Goal: Task Accomplishment & Management: Use online tool/utility

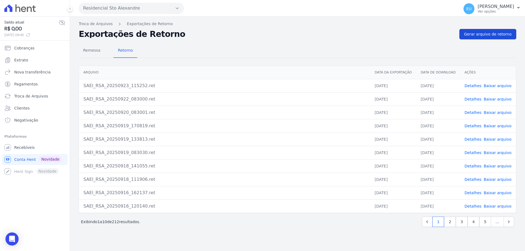
click at [496, 36] on span "Gerar arquivo de retorno" at bounding box center [488, 33] width 48 height 5
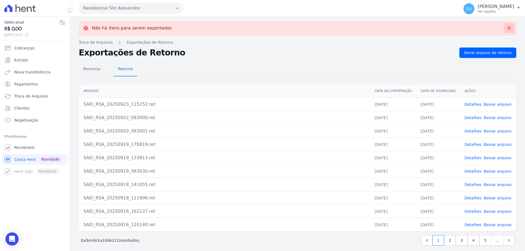
click at [507, 27] on icon at bounding box center [509, 27] width 5 height 5
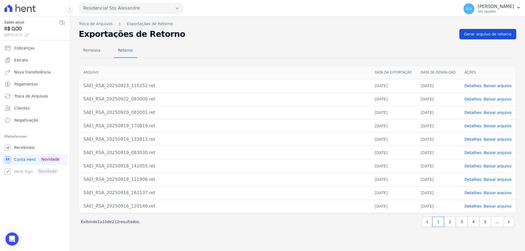
click at [500, 33] on span "Gerar arquivo de retorno" at bounding box center [488, 33] width 48 height 5
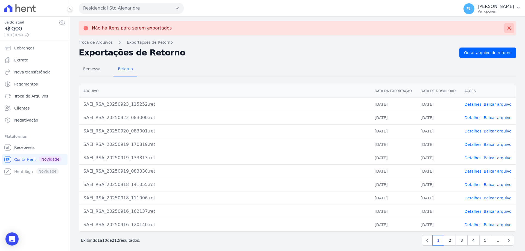
click at [508, 28] on icon at bounding box center [509, 28] width 3 height 3
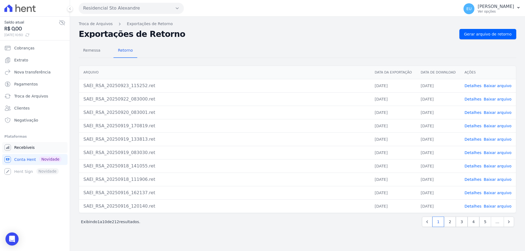
click at [19, 147] on span "Recebíveis" at bounding box center [24, 147] width 21 height 5
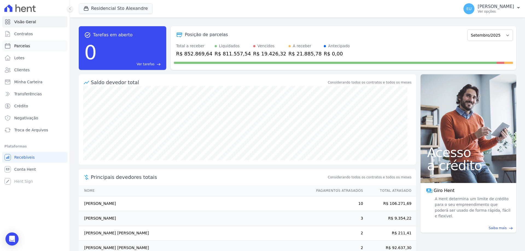
click at [21, 45] on span "Parcelas" at bounding box center [22, 45] width 16 height 5
select select
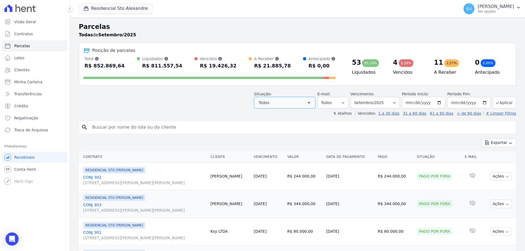
click at [298, 104] on button "Todos" at bounding box center [284, 102] width 61 height 11
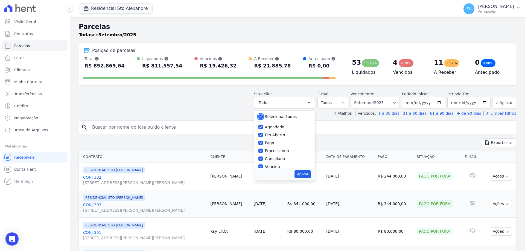
click at [263, 117] on input "Selecionar todos" at bounding box center [261, 117] width 4 height 4
checkbox input "false"
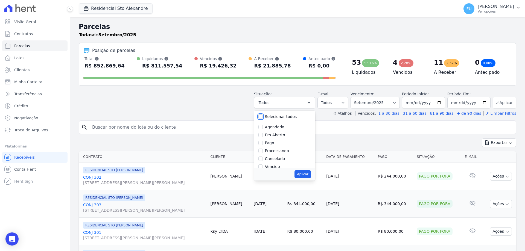
checkbox input "false"
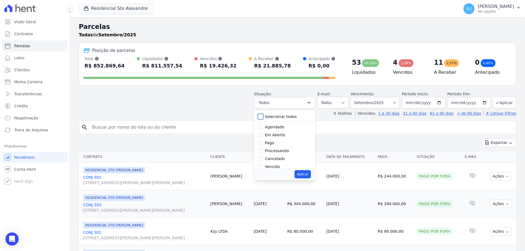
checkbox input "false"
click at [263, 139] on input "Vencido" at bounding box center [261, 139] width 4 height 4
checkbox input "true"
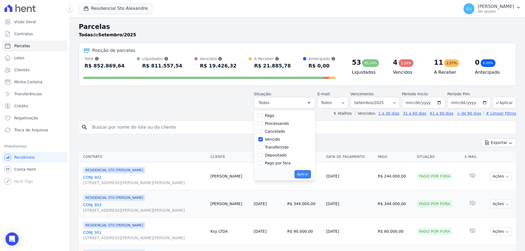
click at [307, 174] on button "Aplicar" at bounding box center [303, 174] width 16 height 8
select select "overdue"
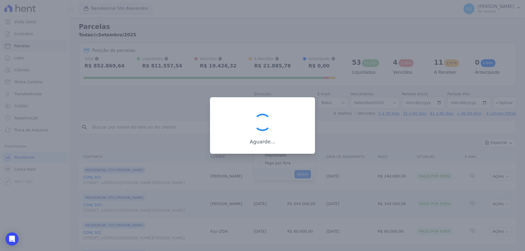
scroll to position [10, 0]
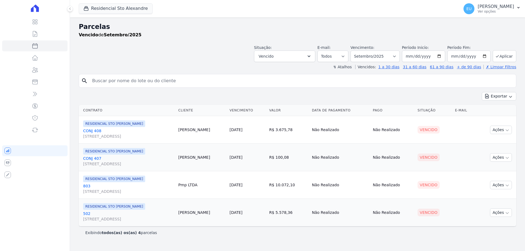
select select
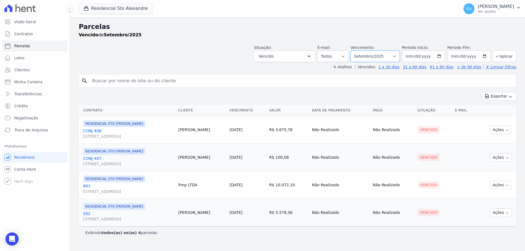
click at [399, 57] on select "Filtrar por período ──────── Todos os meses Março/2020 Abril/2020 Maio/2020 Jun…" at bounding box center [375, 56] width 49 height 11
select select "date_range_filter"
click at [358, 51] on select "Filtrar por período ──────── Todos os meses Março/2020 Abril/2020 Maio/2020 Jun…" at bounding box center [375, 56] width 49 height 11
click at [421, 56] on input "2025-09-01" at bounding box center [423, 56] width 43 height 11
type input "[DATE]"
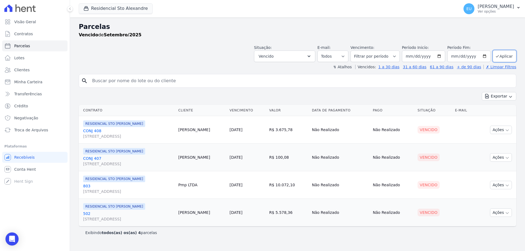
click at [456, 75] on div "search" at bounding box center [298, 81] width 438 height 14
click at [504, 56] on button "Aplicar" at bounding box center [505, 56] width 24 height 12
select select
click at [507, 185] on icon "button" at bounding box center [507, 186] width 4 height 4
click at [481, 198] on link "Ver boleto" at bounding box center [499, 198] width 53 height 10
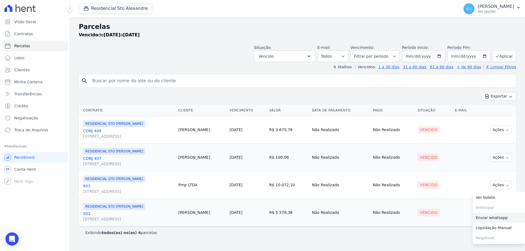
click at [486, 218] on link "Enviar whatsapp" at bounding box center [499, 218] width 53 height 10
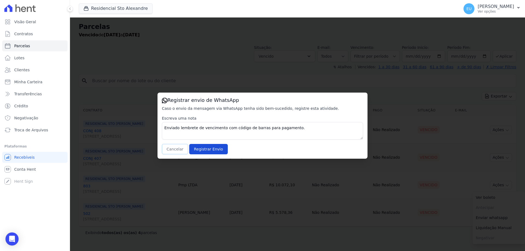
click at [170, 150] on button "Cancelar" at bounding box center [175, 149] width 26 height 10
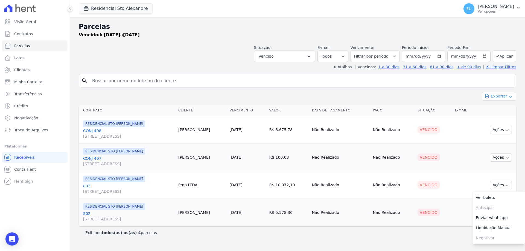
click at [507, 95] on button "Exportar" at bounding box center [499, 96] width 34 height 8
click at [499, 109] on span "Exportar PDF" at bounding box center [498, 109] width 29 height 5
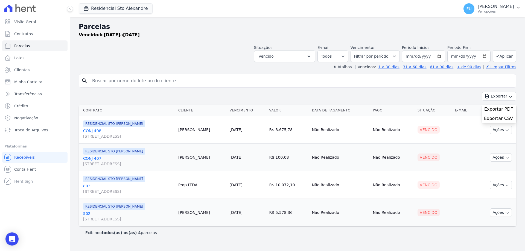
click at [504, 109] on div "Exportar PDF" at bounding box center [499, 109] width 34 height 9
click at [399, 57] on select "Filtrar por período ──────── Todos os meses Março/2020 Abril/2020 Maio/2020 Jun…" at bounding box center [375, 56] width 49 height 11
select select "04/2025"
click at [358, 51] on select "Filtrar por período ──────── Todos os meses Março/2020 Abril/2020 Maio/2020 Jun…" at bounding box center [375, 56] width 49 height 11
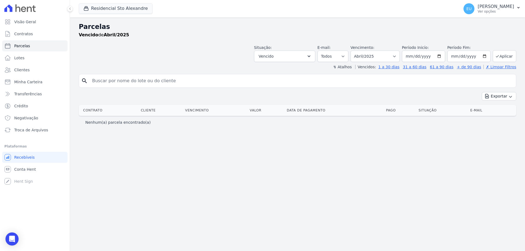
select select
click at [486, 57] on input "[DATE]" at bounding box center [469, 56] width 43 height 11
click at [485, 56] on input "[DATE]" at bounding box center [469, 56] width 43 height 11
click at [485, 56] on input "2025-04-30" at bounding box center [469, 56] width 43 height 11
click at [466, 58] on input "2025-04-30" at bounding box center [469, 56] width 43 height 11
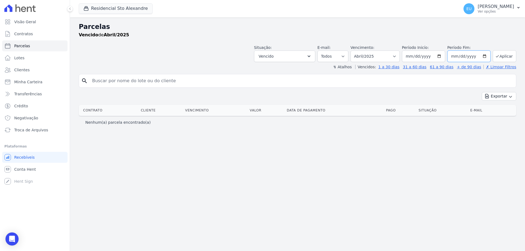
click at [464, 57] on input "2025-04-30" at bounding box center [469, 56] width 43 height 11
type input "[DATE]"
click at [506, 55] on button "Aplicar" at bounding box center [505, 56] width 24 height 12
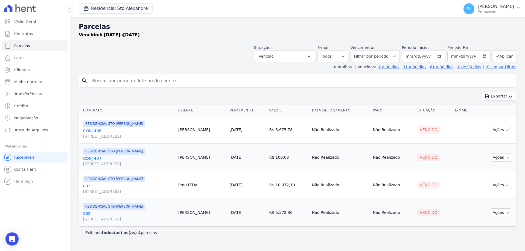
select select
click at [507, 158] on icon "button" at bounding box center [507, 158] width 3 height 1
click at [486, 170] on link "Ver boleto" at bounding box center [499, 170] width 53 height 10
click at [468, 230] on div "Exibindo todos(as) os(as) 4 parcelas" at bounding box center [298, 233] width 438 height 12
click at [508, 213] on icon "button" at bounding box center [507, 213] width 3 height 1
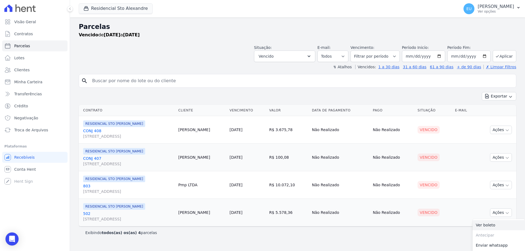
click at [487, 223] on link "Ver boleto" at bounding box center [499, 225] width 53 height 10
click at [506, 130] on icon "button" at bounding box center [507, 130] width 3 height 1
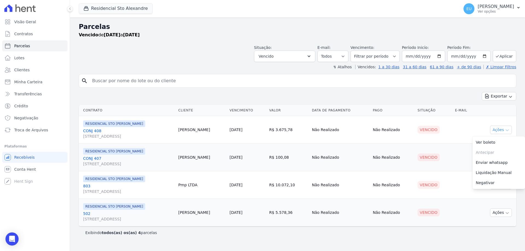
click at [501, 162] on link "Enviar whatsapp" at bounding box center [499, 163] width 53 height 10
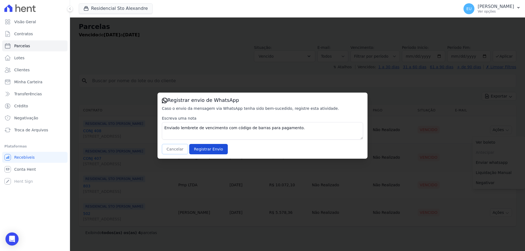
click at [177, 152] on button "Cancelar" at bounding box center [175, 149] width 26 height 10
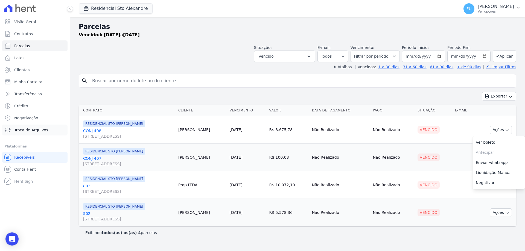
click at [33, 130] on span "Troca de Arquivos" at bounding box center [31, 129] width 34 height 5
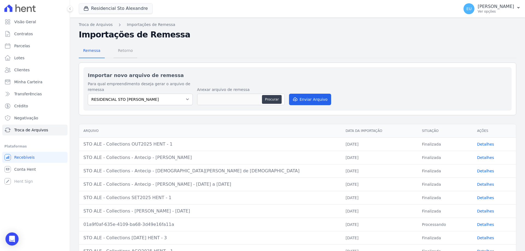
click at [121, 51] on span "Retorno" at bounding box center [126, 50] width 22 height 11
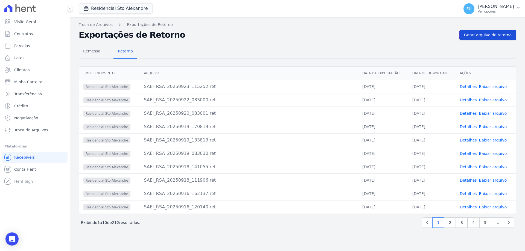
click at [484, 34] on span "Gerar arquivo de retorno" at bounding box center [488, 34] width 48 height 5
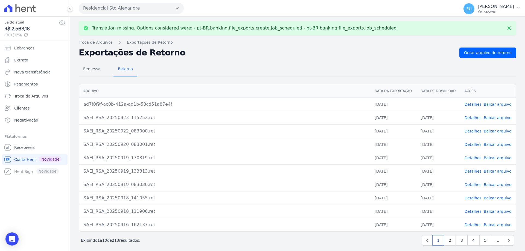
click at [470, 102] on link "Detalhes" at bounding box center [473, 104] width 17 height 4
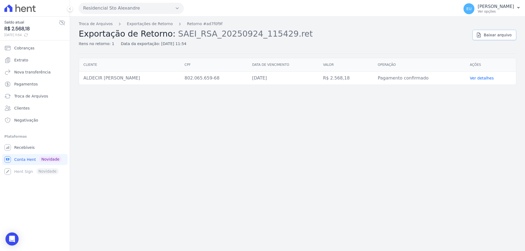
click at [495, 36] on span "Baixar arquivo" at bounding box center [498, 34] width 28 height 5
click at [141, 22] on link "Exportações de Retorno" at bounding box center [150, 24] width 46 height 6
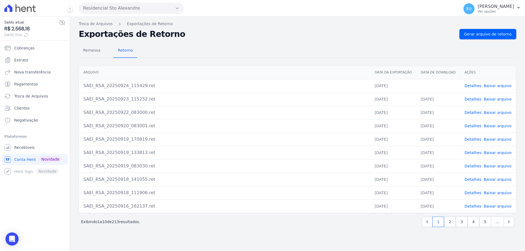
click at [496, 85] on link "Baixar arquivo" at bounding box center [498, 86] width 28 height 4
click at [272, 31] on h2 "Exportações de Retorno" at bounding box center [267, 34] width 376 height 8
click at [92, 50] on span "Remessa" at bounding box center [92, 50] width 24 height 11
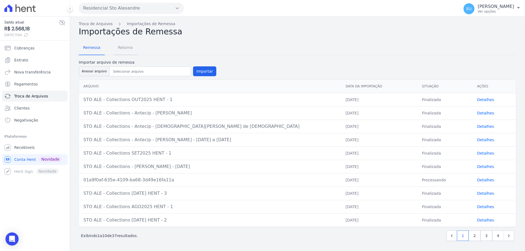
click at [122, 48] on span "Retorno" at bounding box center [126, 47] width 22 height 11
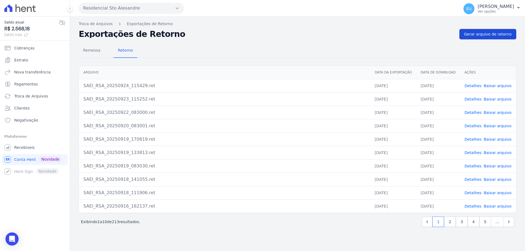
click at [489, 34] on span "Gerar arquivo de retorno" at bounding box center [488, 33] width 48 height 5
click at [494, 32] on span "Gerar arquivo de retorno" at bounding box center [488, 33] width 48 height 5
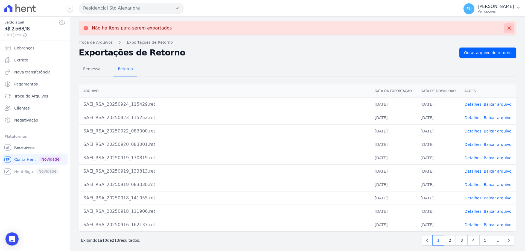
click at [507, 27] on icon at bounding box center [509, 27] width 5 height 5
